Goal: Task Accomplishment & Management: Manage account settings

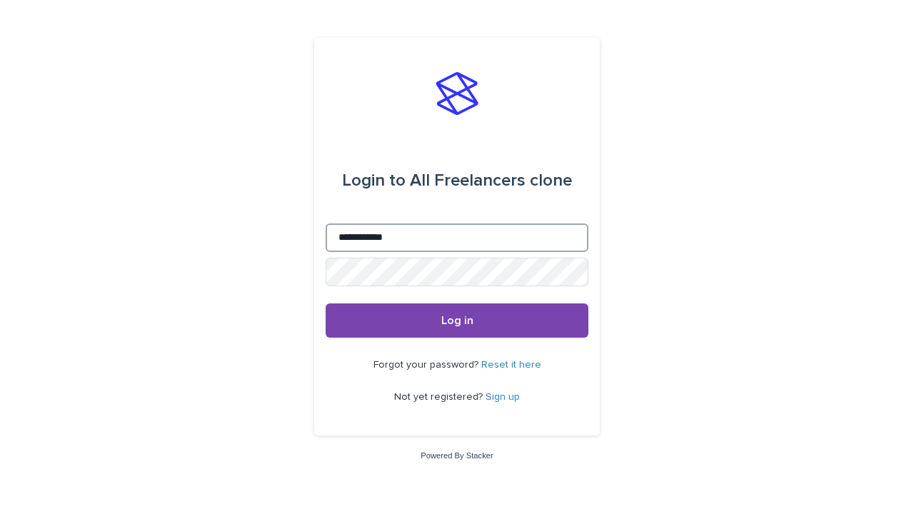
type input "**********"
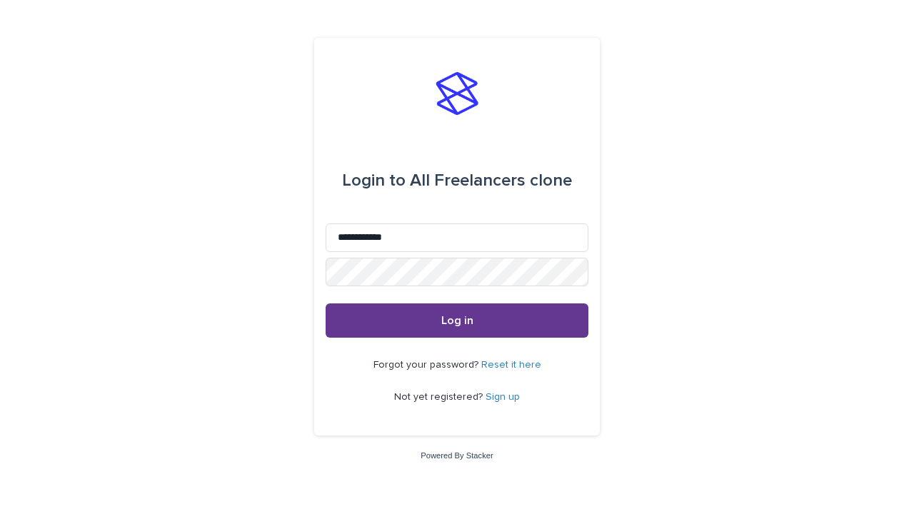
click at [457, 320] on span "Log in" at bounding box center [457, 320] width 32 height 11
